Goal: Transaction & Acquisition: Subscribe to service/newsletter

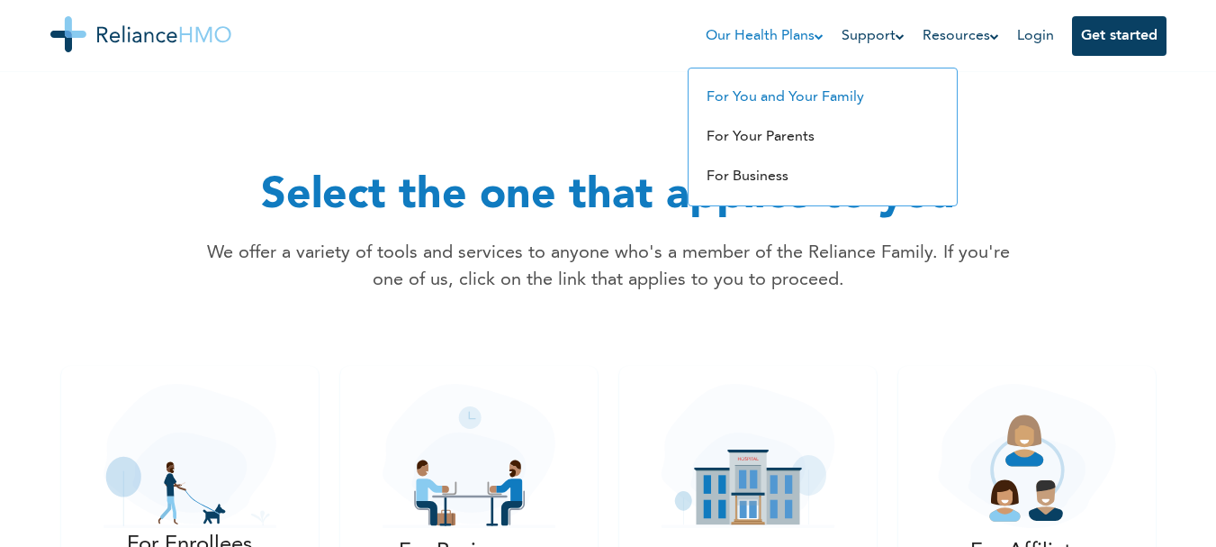
click at [800, 102] on link "For You and Your Family" at bounding box center [786, 97] width 158 height 14
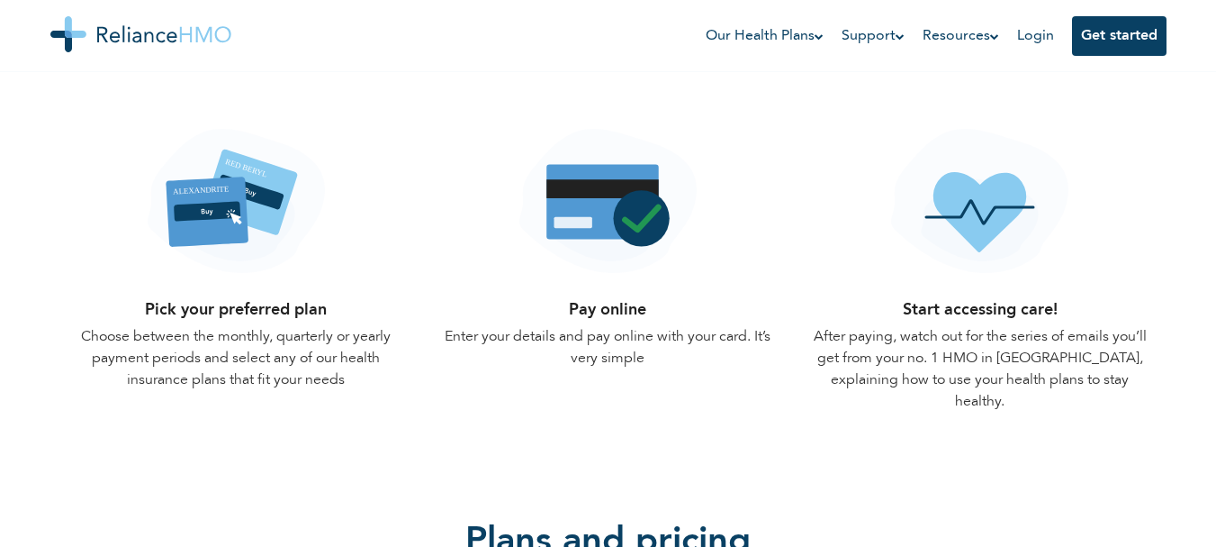
scroll to position [1789, 0]
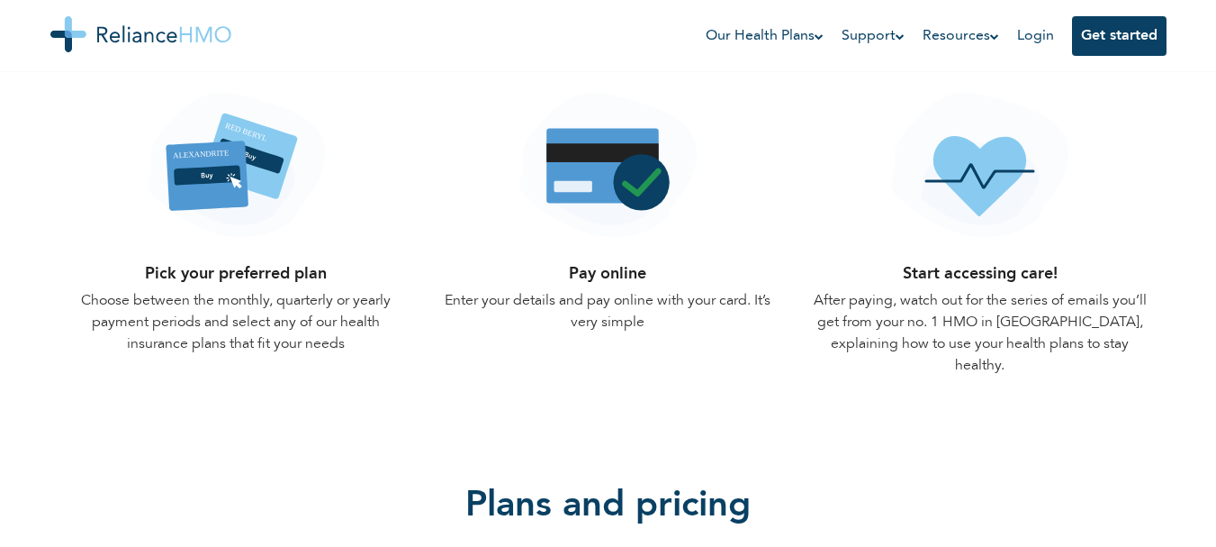
click at [224, 174] on img at bounding box center [236, 165] width 177 height 144
click at [237, 173] on img at bounding box center [236, 165] width 177 height 144
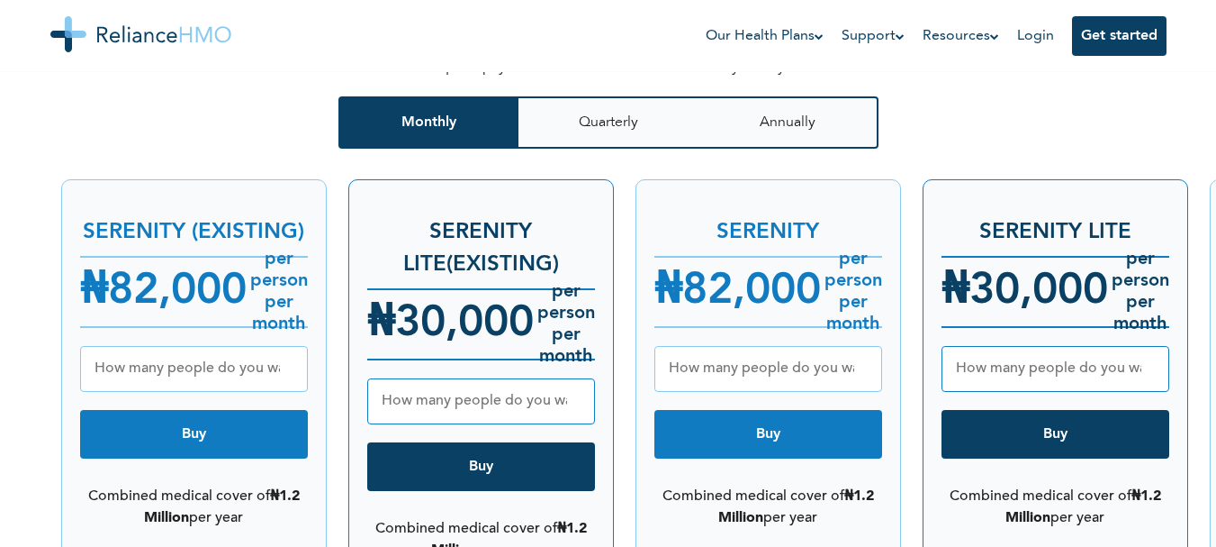
scroll to position [2329, 0]
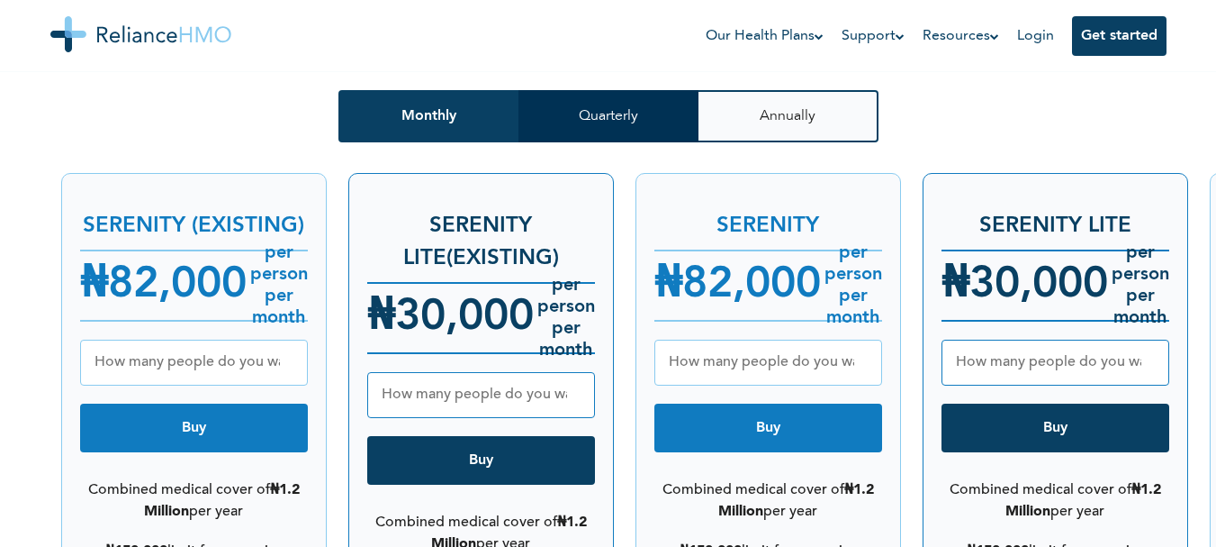
click at [628, 100] on button "Quarterly" at bounding box center [609, 116] width 180 height 52
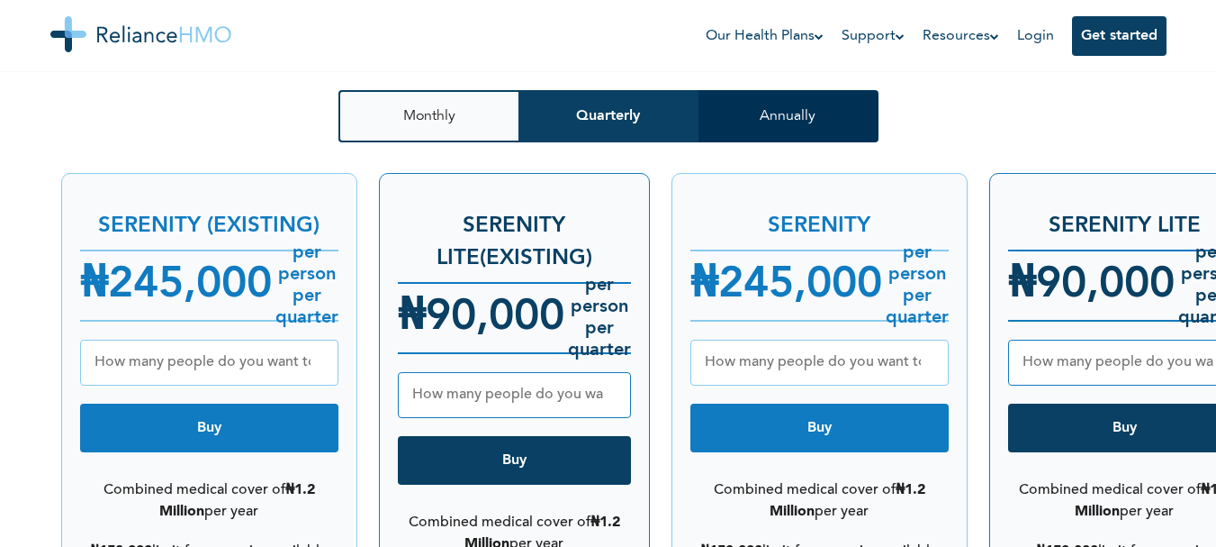
click at [797, 90] on button "Annually" at bounding box center [789, 116] width 180 height 52
